Goal: Information Seeking & Learning: Learn about a topic

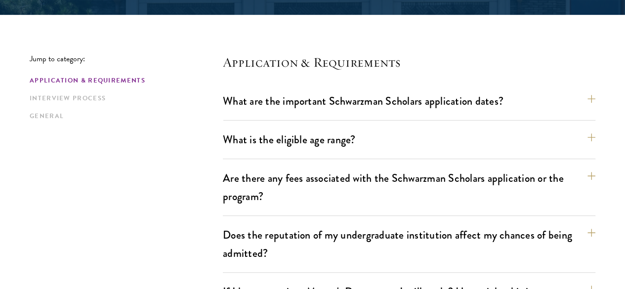
scroll to position [243, 0]
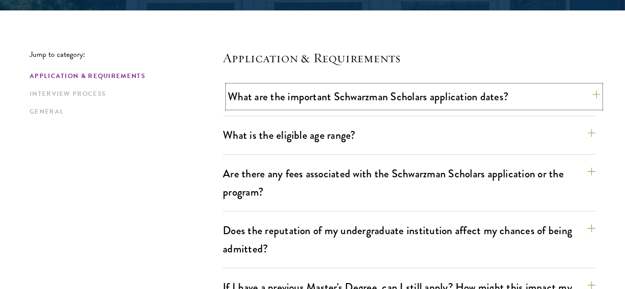
click at [366, 101] on button "What are the important Schwarzman Scholars application dates?" at bounding box center [414, 97] width 373 height 22
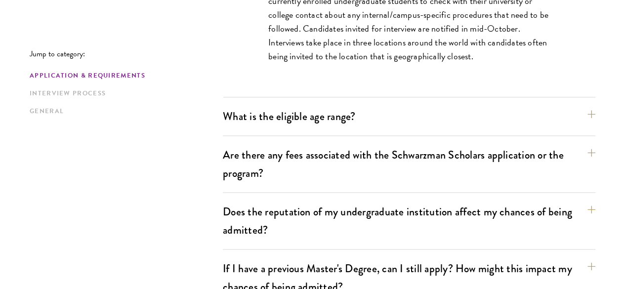
scroll to position [555, 0]
click at [347, 121] on button "What is the eligible age range?" at bounding box center [414, 116] width 373 height 22
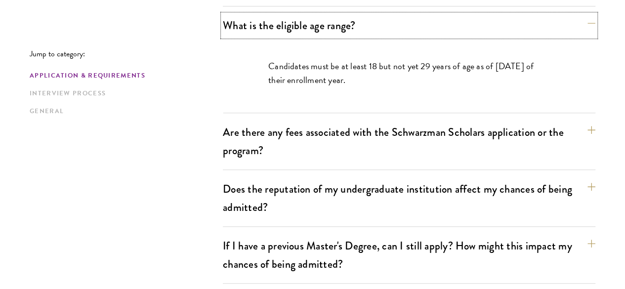
scroll to position [353, 0]
click at [354, 131] on button "Are there any fees associated with the Schwarzman Scholars application or the p…" at bounding box center [414, 141] width 373 height 41
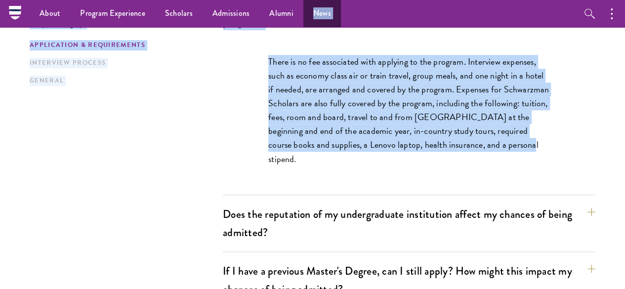
scroll to position [357, 0]
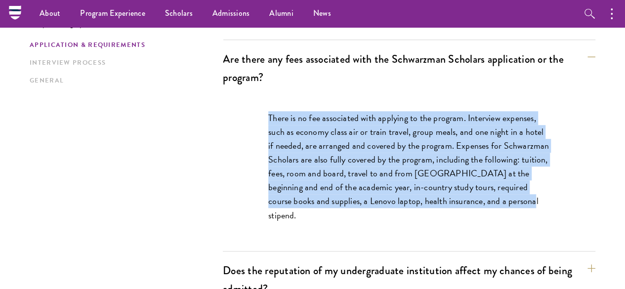
drag, startPoint x: 327, startPoint y: 56, endPoint x: 257, endPoint y: 102, distance: 84.2
click at [257, 102] on div "There is no fee associated with applying to the program. Interview expenses, su…" at bounding box center [409, 171] width 341 height 151
click at [318, 96] on div "There is no fee associated with applying to the program. Interview expenses, su…" at bounding box center [409, 171] width 341 height 151
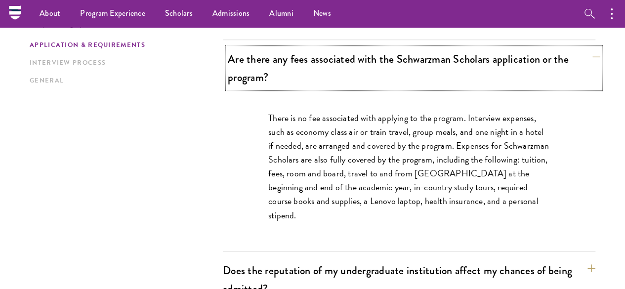
click at [496, 52] on button "Are there any fees associated with the Schwarzman Scholars application or the p…" at bounding box center [414, 68] width 373 height 41
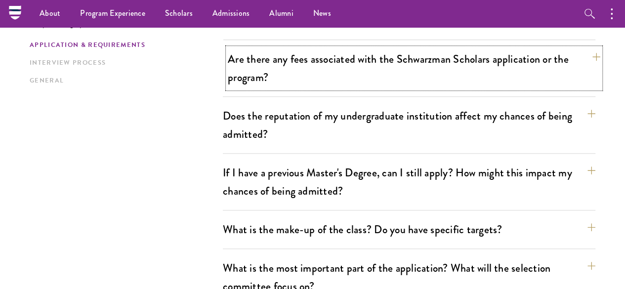
click at [496, 52] on button "Are there any fees associated with the Schwarzman Scholars application or the p…" at bounding box center [414, 68] width 373 height 41
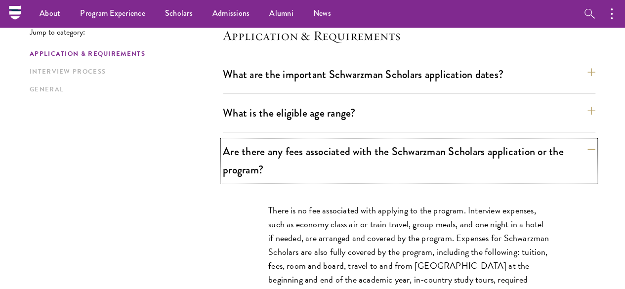
scroll to position [248, 0]
